Goal: Task Accomplishment & Management: Manage account settings

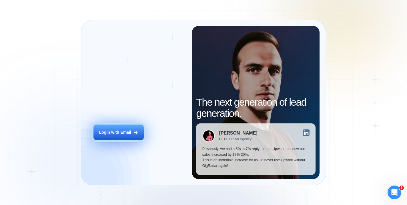
click at [130, 131] on div "Login with Email" at bounding box center [115, 132] width 32 height 6
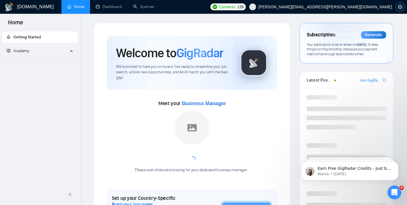
click at [399, 7] on icon "setting" at bounding box center [400, 7] width 5 height 5
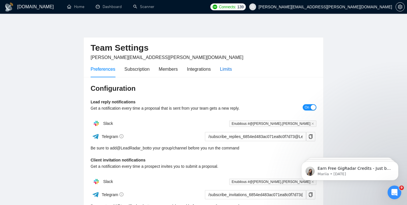
click at [224, 69] on div "Limits" at bounding box center [226, 68] width 12 height 7
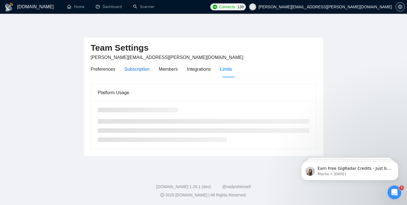
click at [142, 69] on div "Subscription" at bounding box center [136, 68] width 25 height 7
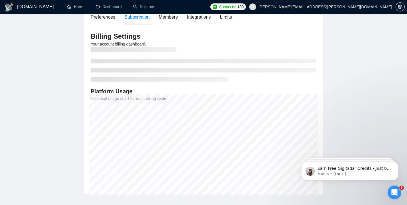
scroll to position [63, 0]
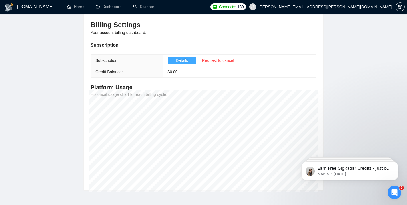
click at [181, 60] on span "Details" at bounding box center [182, 60] width 12 height 6
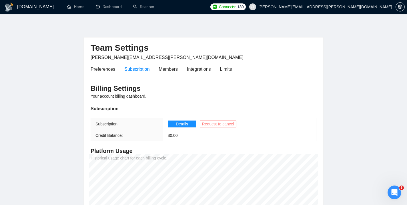
click at [214, 122] on span "Request to cancel" at bounding box center [218, 124] width 32 height 6
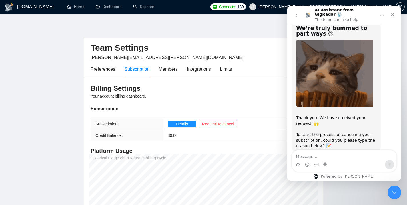
scroll to position [31, 0]
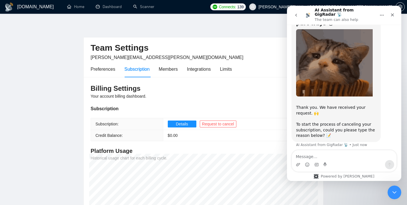
click at [313, 156] on textarea "Message…" at bounding box center [344, 155] width 105 height 10
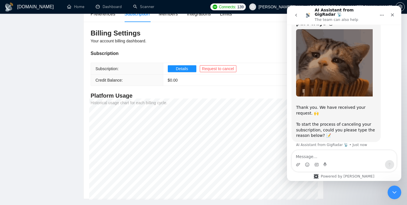
scroll to position [0, 0]
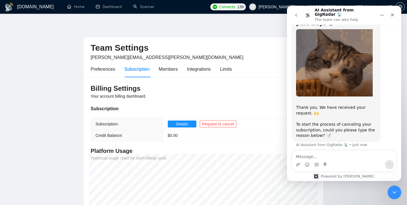
click at [323, 155] on textarea "Message…" at bounding box center [344, 155] width 105 height 10
type textarea "I"
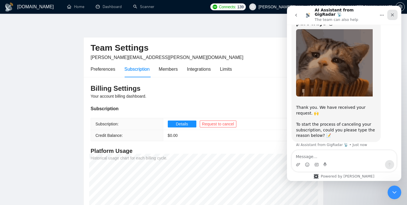
click at [395, 11] on div "Close" at bounding box center [392, 15] width 10 height 10
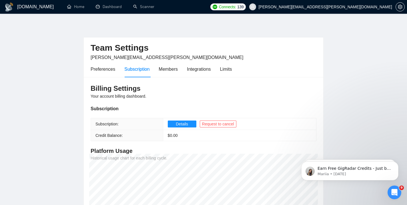
click at [63, 69] on main "Team Settings mihir.thaker@enubilous.com Preferences Subscription Members Integ…" at bounding box center [203, 138] width 389 height 231
click at [275, 134] on td "$ 0.00" at bounding box center [239, 135] width 153 height 11
click at [183, 122] on span "Details" at bounding box center [182, 124] width 12 height 6
